Goal: Find specific page/section

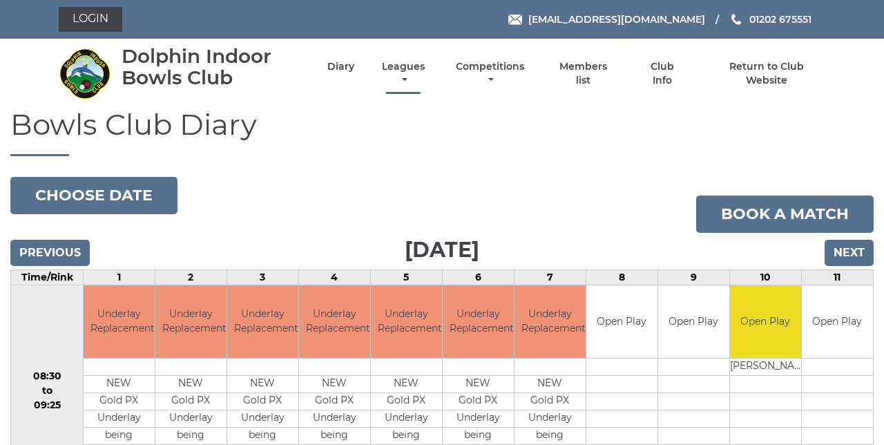
click at [416, 69] on link "Leagues" at bounding box center [404, 73] width 50 height 27
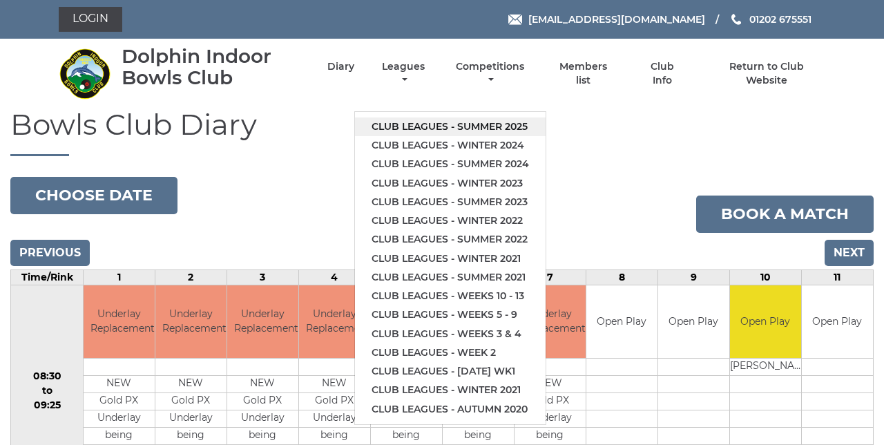
click at [525, 130] on link "Club leagues - Summer 2025" at bounding box center [450, 126] width 191 height 19
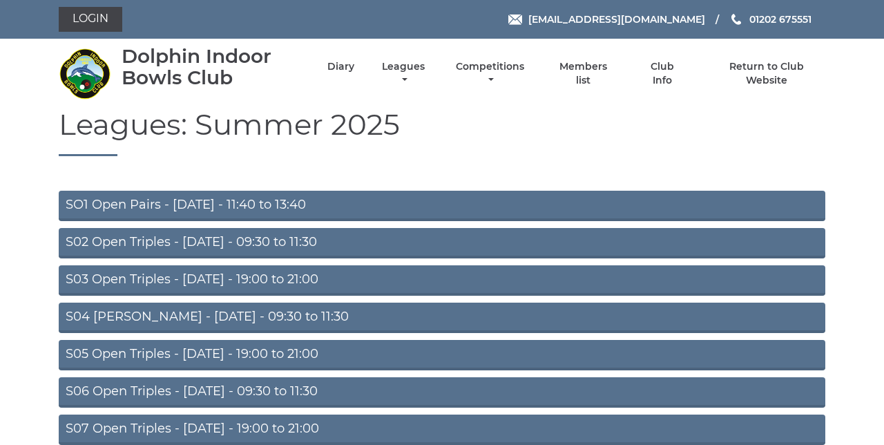
click at [326, 434] on link "S07 Open Triples - Thursday - 19:00 to 21:00" at bounding box center [442, 430] width 767 height 30
click at [329, 424] on link "S07 Open Triples - Thursday - 19:00 to 21:00" at bounding box center [442, 430] width 767 height 30
click at [421, 428] on link "S07 Open Triples - Thursday - 19:00 to 21:00" at bounding box center [442, 430] width 767 height 30
click at [228, 424] on link "S07 Open Triples - Thursday - 19:00 to 21:00" at bounding box center [442, 430] width 767 height 30
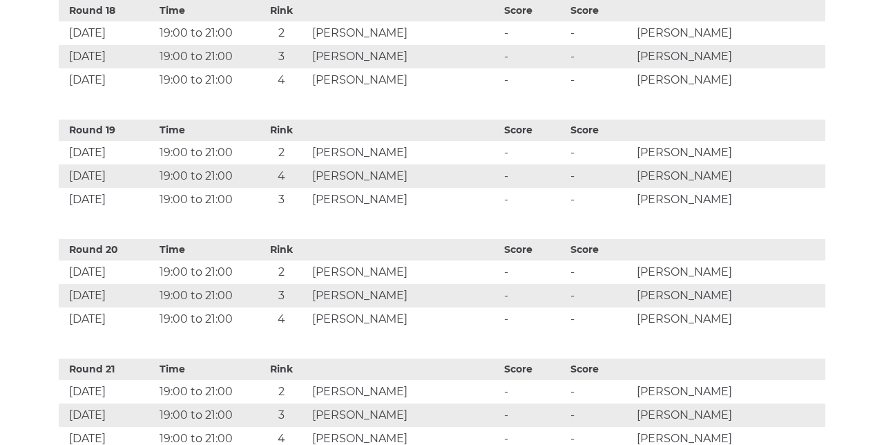
scroll to position [2485, 0]
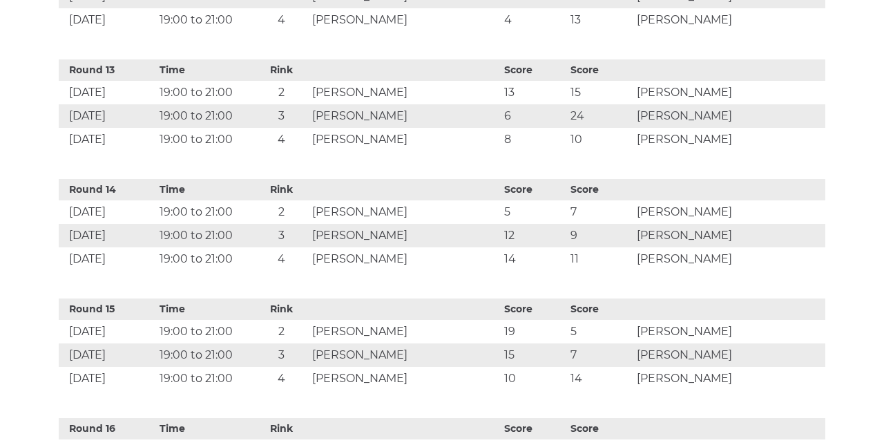
scroll to position [1962, 0]
click at [802, 209] on td "[PERSON_NAME]" at bounding box center [730, 213] width 192 height 23
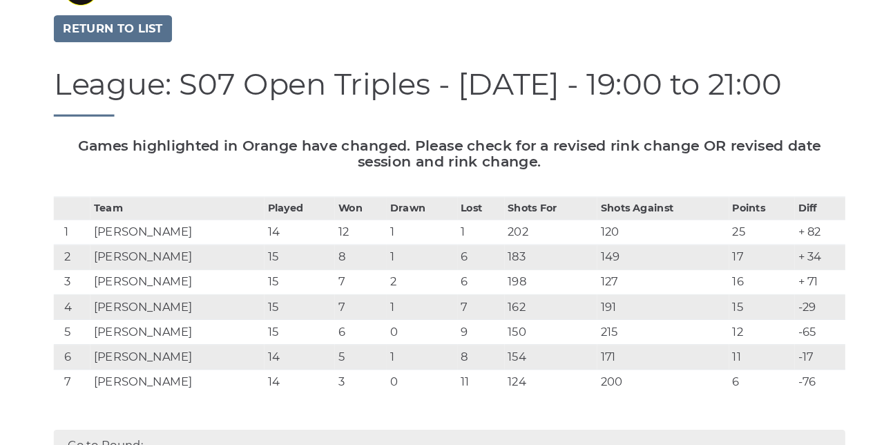
scroll to position [88, 0]
